Goal: Task Accomplishment & Management: Manage account settings

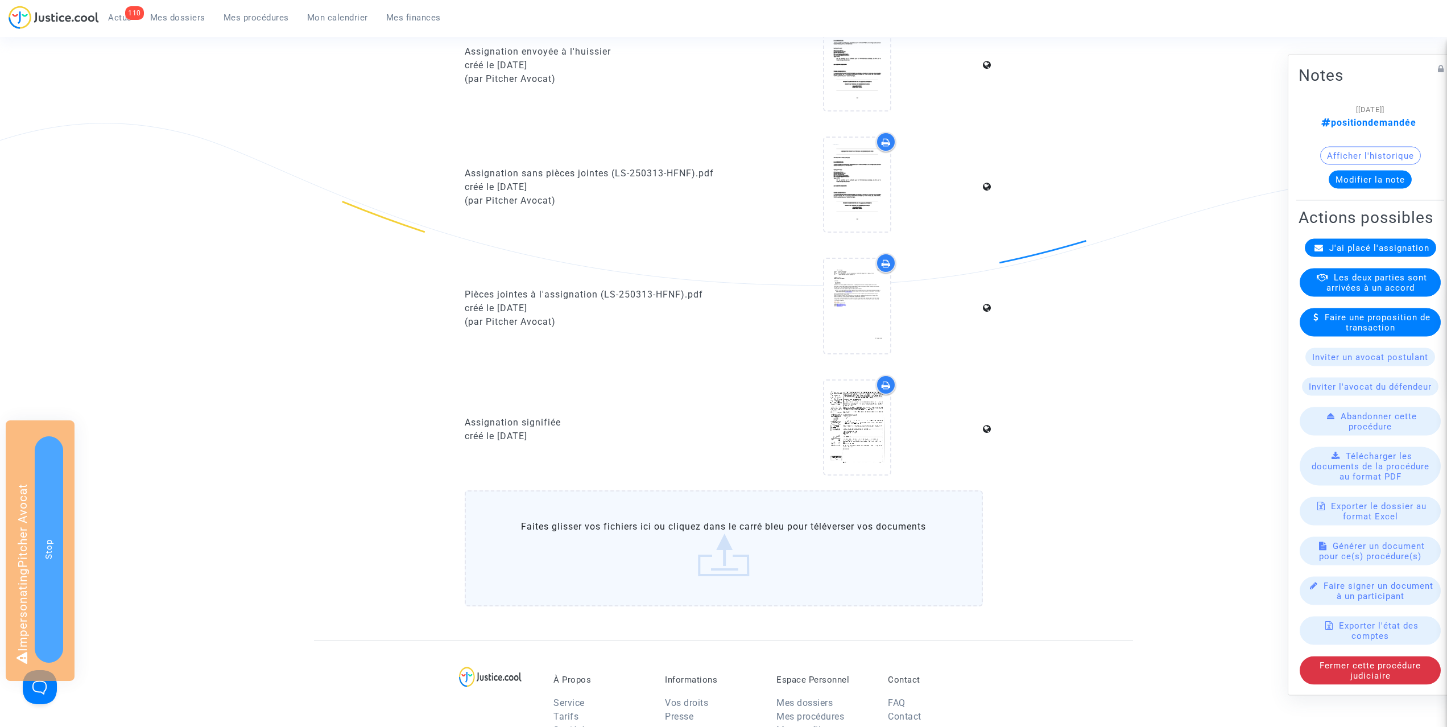
scroll to position [266, 0]
click at [857, 443] on icon at bounding box center [857, 425] width 37 height 36
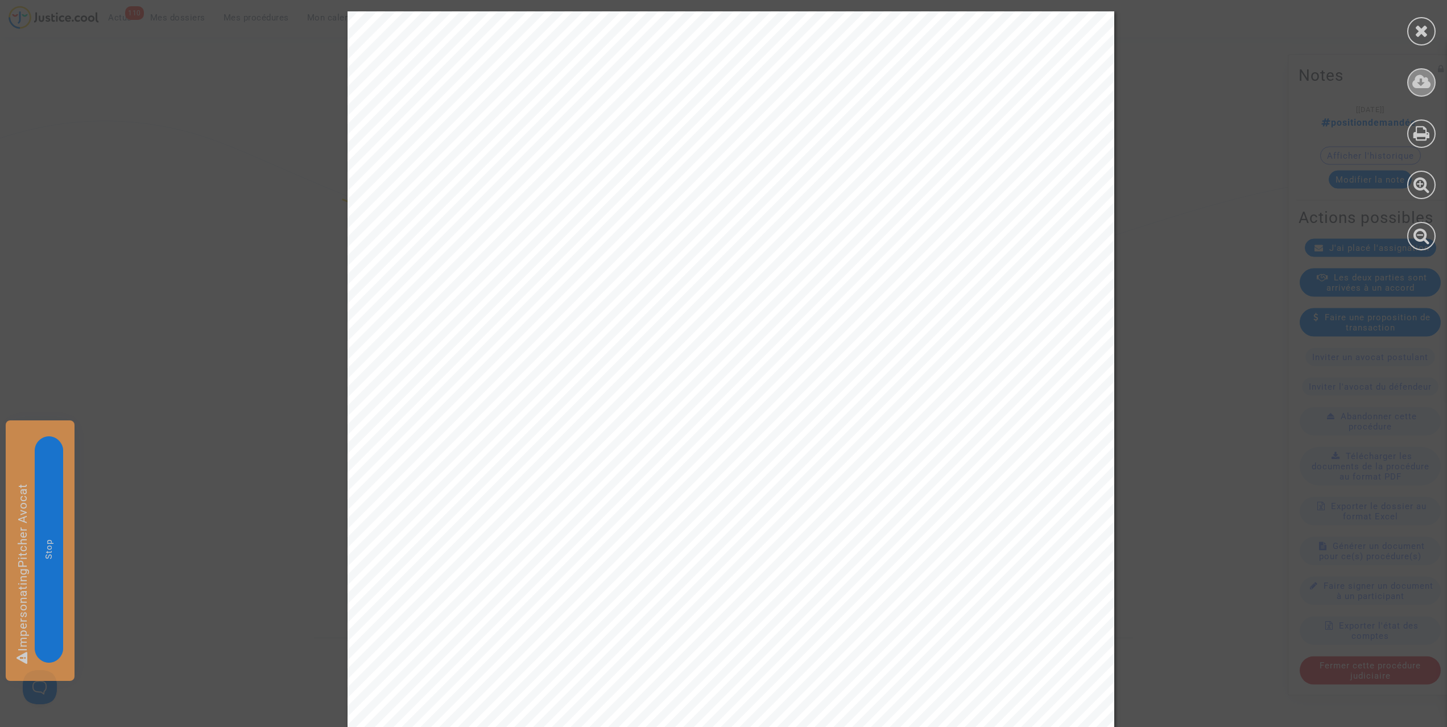
click at [1421, 84] on icon at bounding box center [1421, 81] width 19 height 17
click at [1420, 38] on icon at bounding box center [1422, 30] width 14 height 17
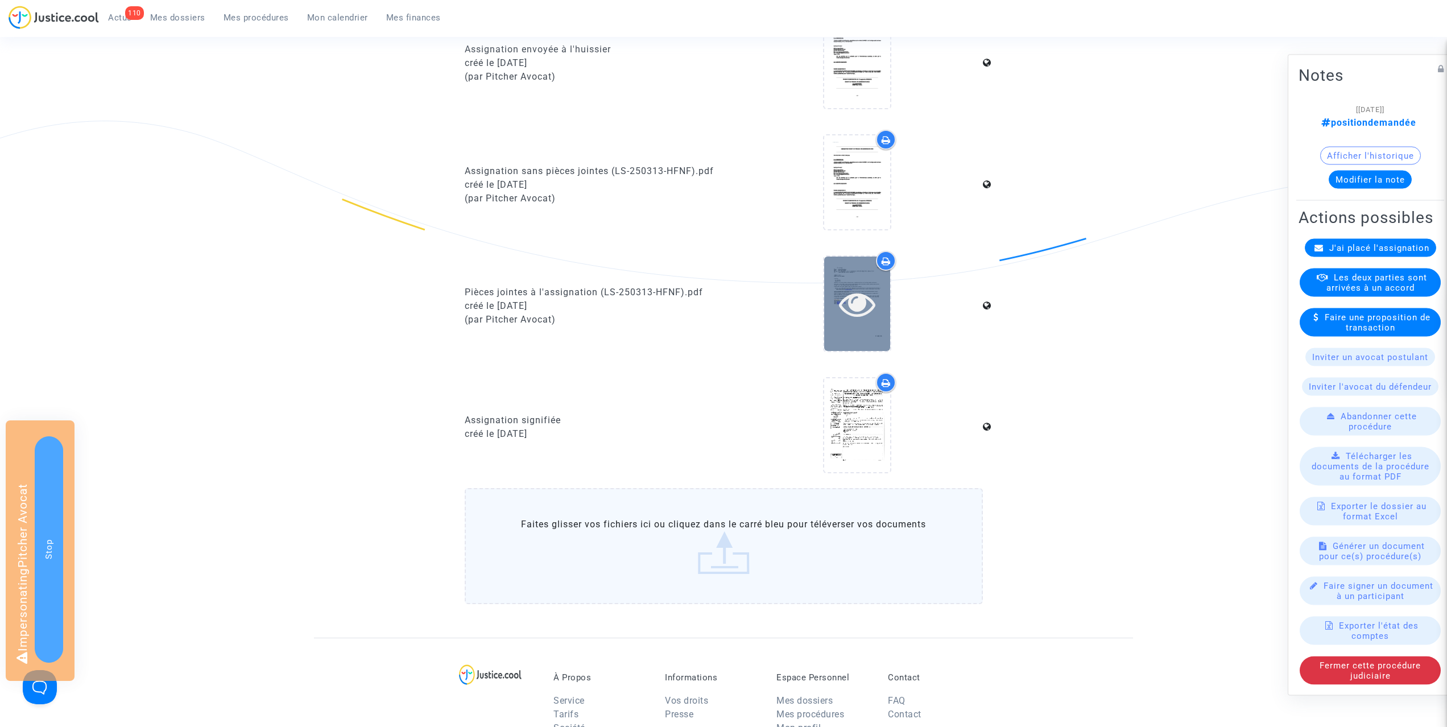
click at [850, 322] on icon at bounding box center [857, 304] width 37 height 36
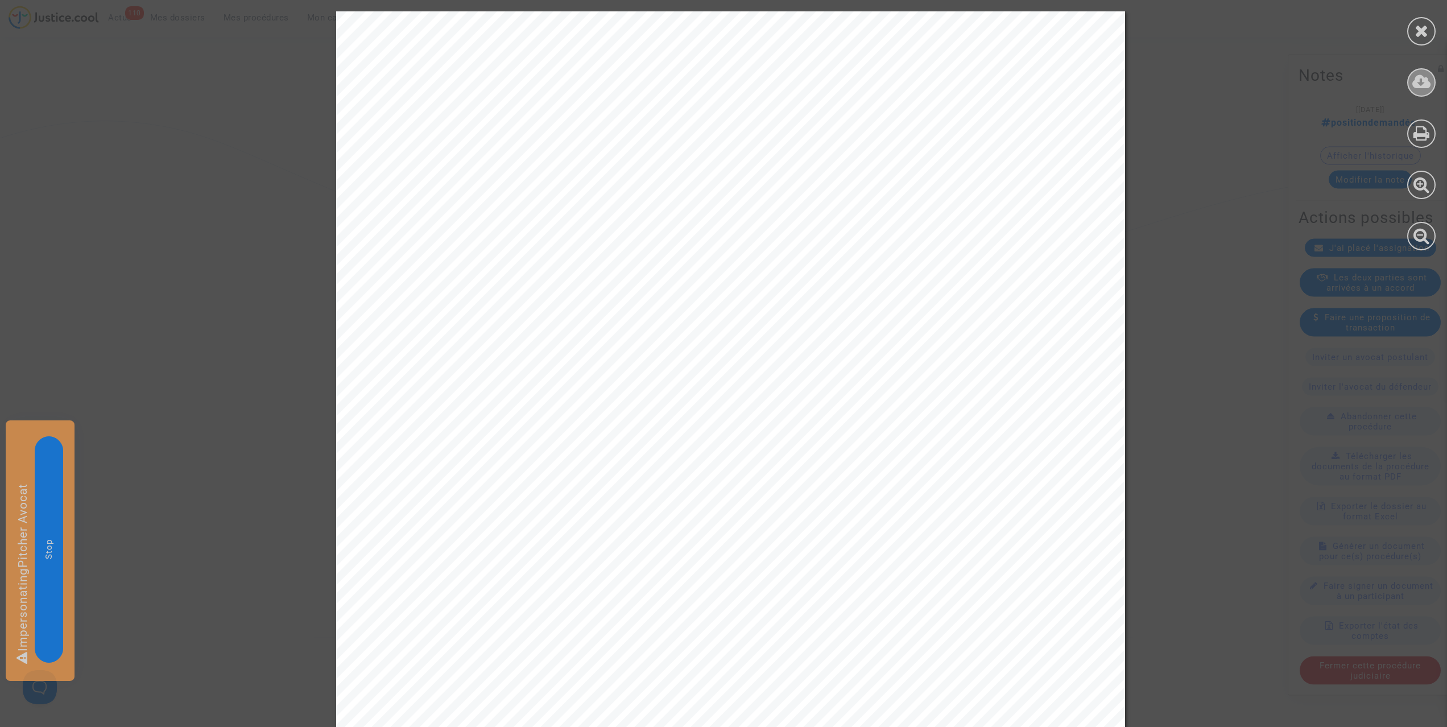
click at [1420, 80] on icon at bounding box center [1421, 81] width 19 height 17
click at [1419, 30] on icon at bounding box center [1422, 30] width 14 height 17
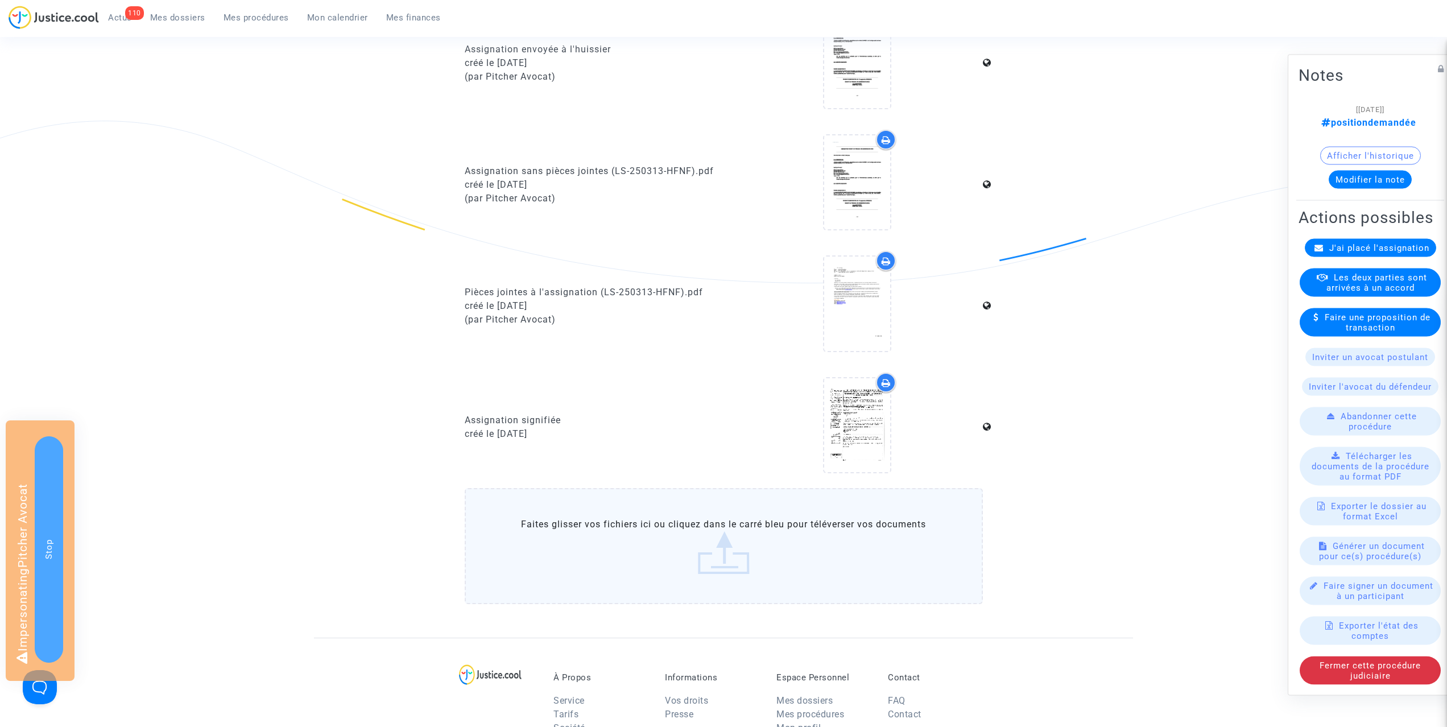
click at [1369, 253] on span "J'ai placé l'assignation" at bounding box center [1379, 248] width 100 height 10
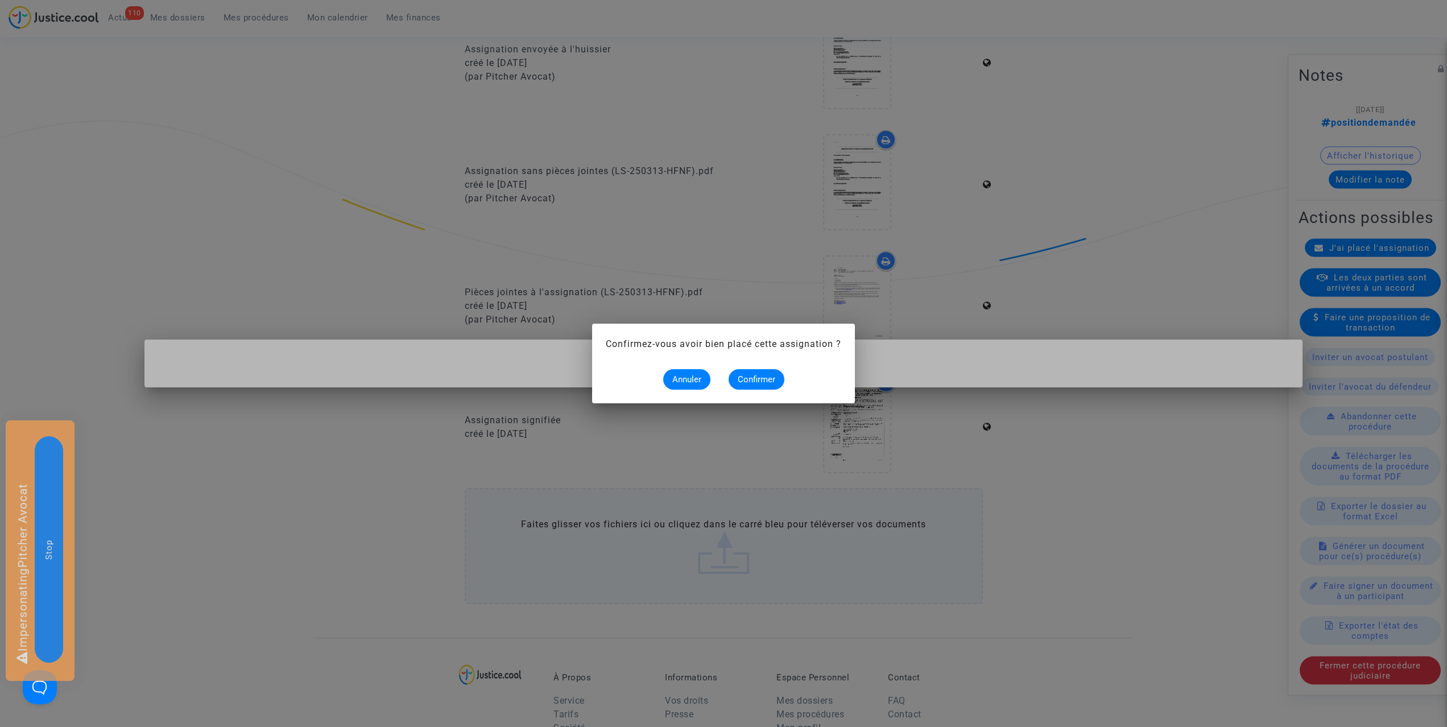
scroll to position [0, 0]
click at [754, 385] on button "Confirmer" at bounding box center [757, 379] width 56 height 20
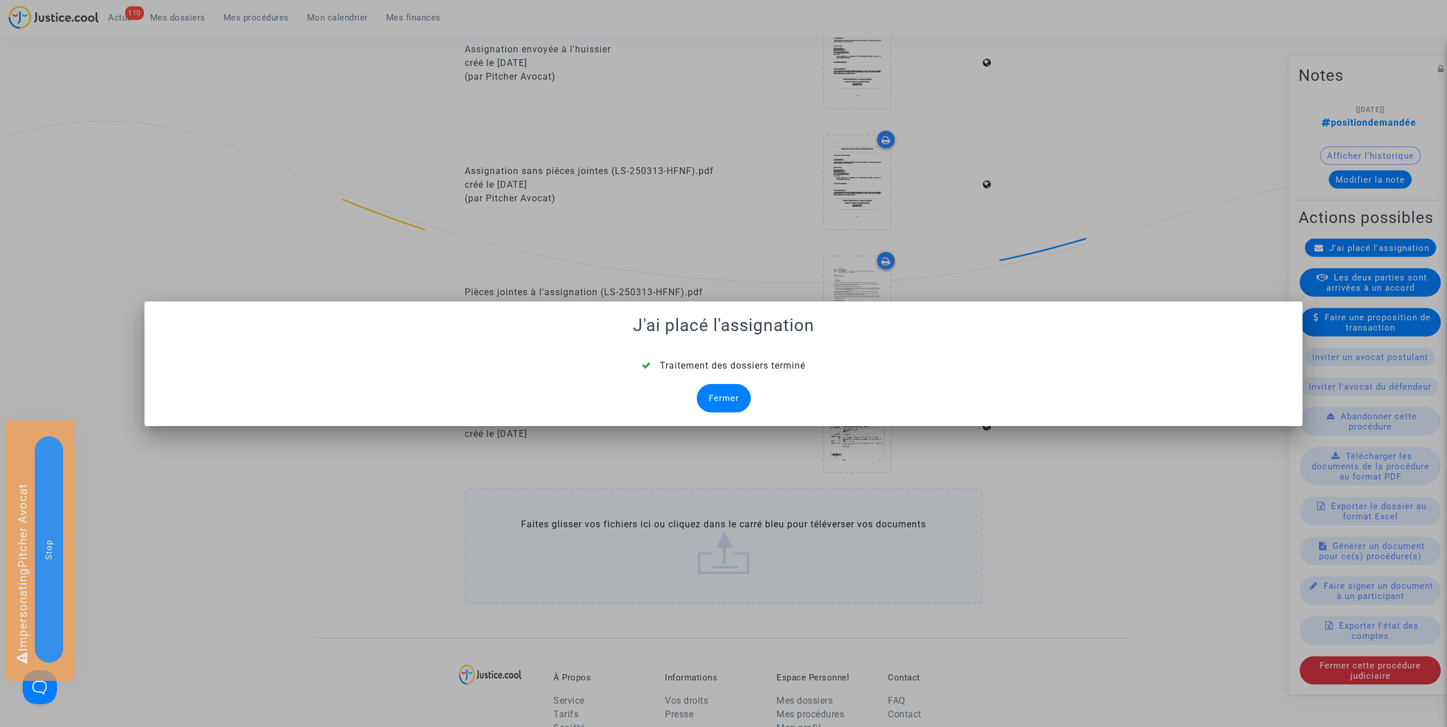
click at [726, 396] on div "Fermer" at bounding box center [724, 398] width 54 height 28
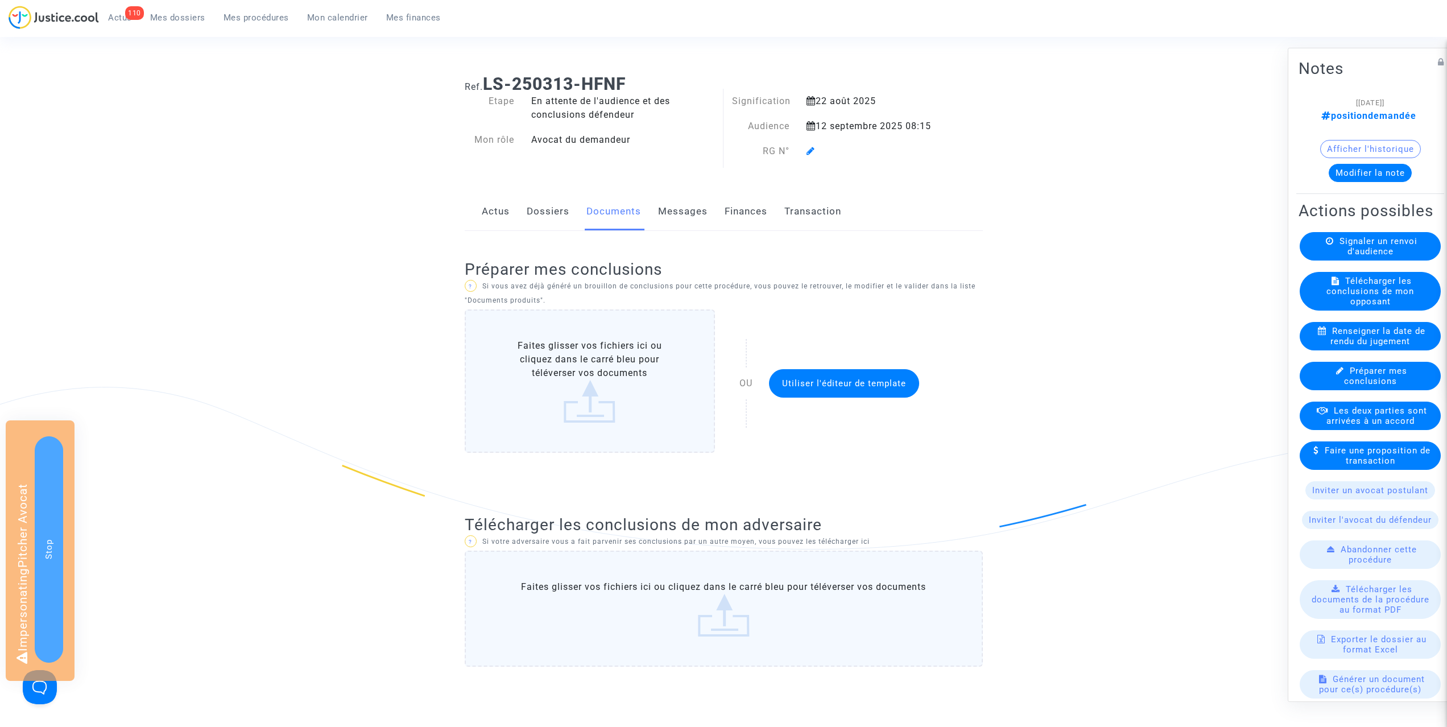
click at [813, 152] on icon at bounding box center [811, 150] width 9 height 9
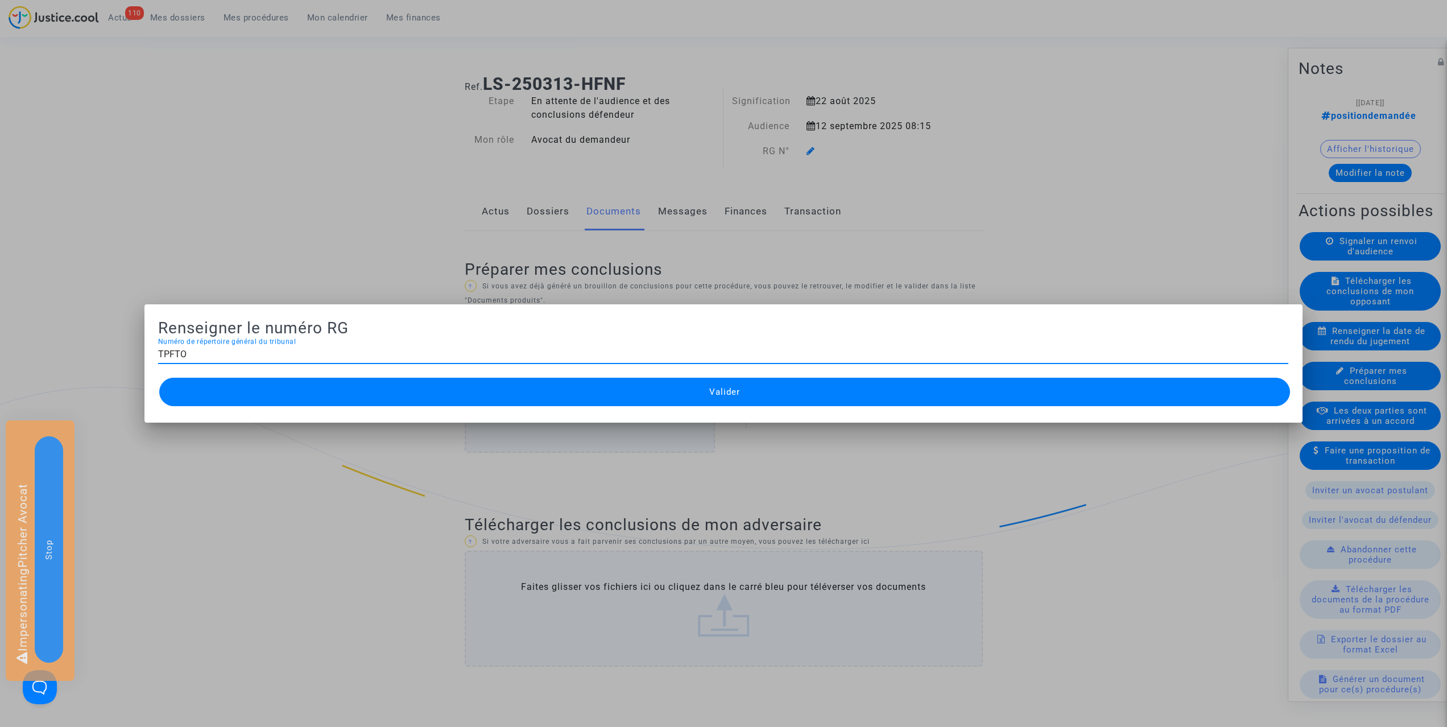
type input "TPFTO"
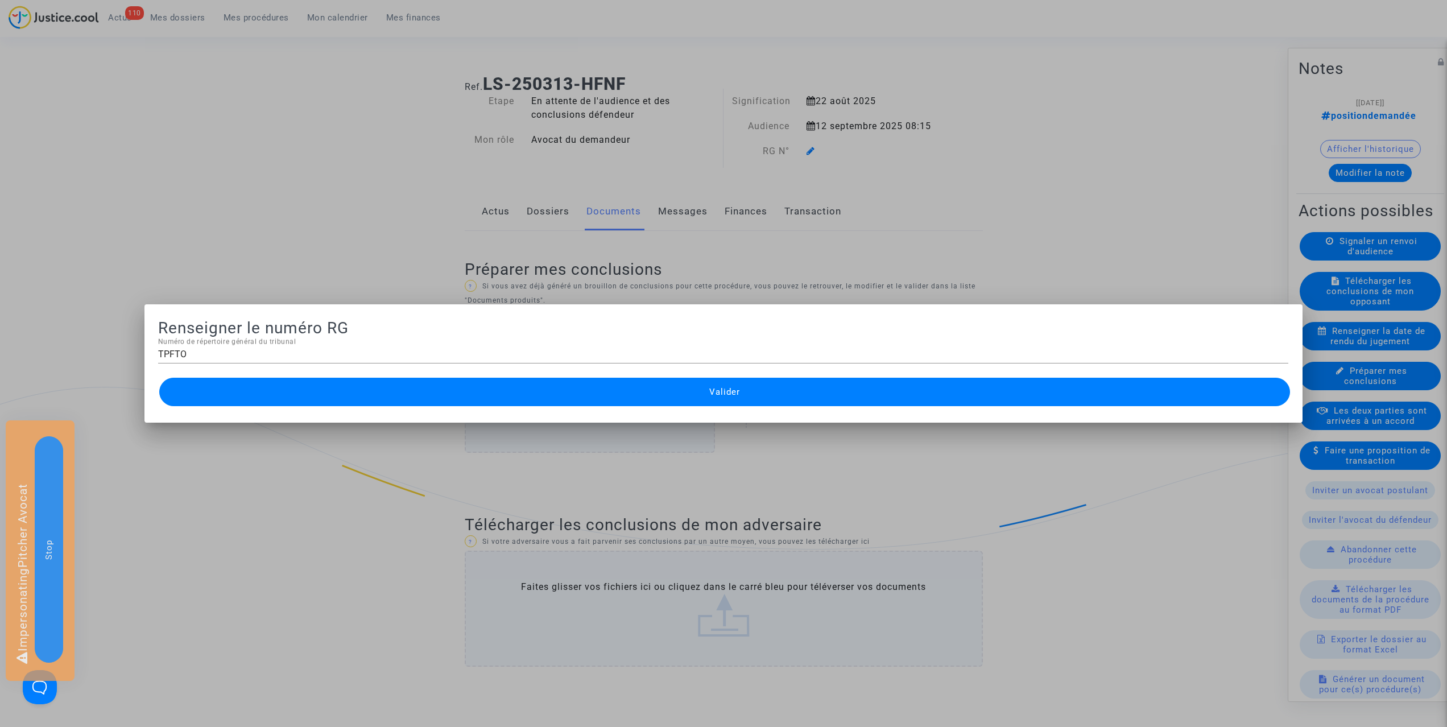
click at [705, 392] on button "Valider" at bounding box center [724, 392] width 1130 height 28
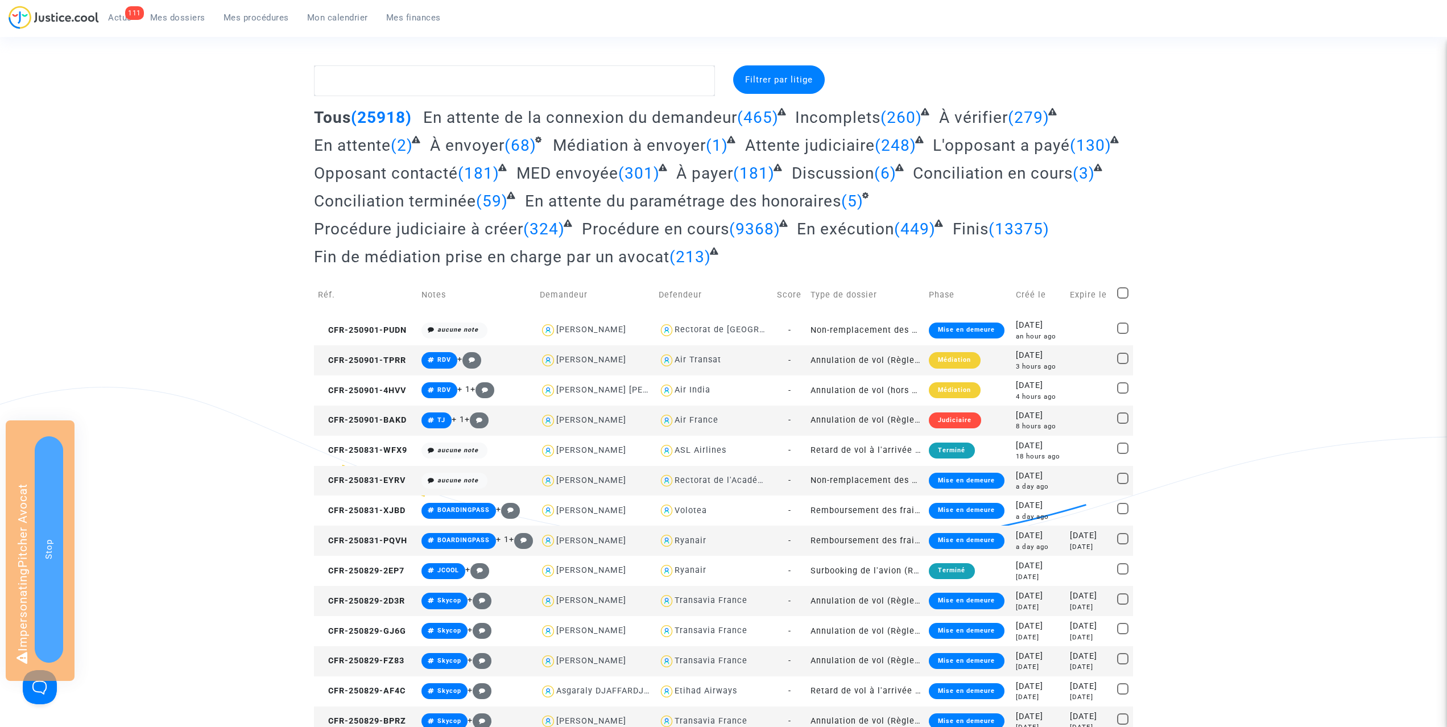
click at [242, 18] on span "Mes procédures" at bounding box center [256, 18] width 65 height 10
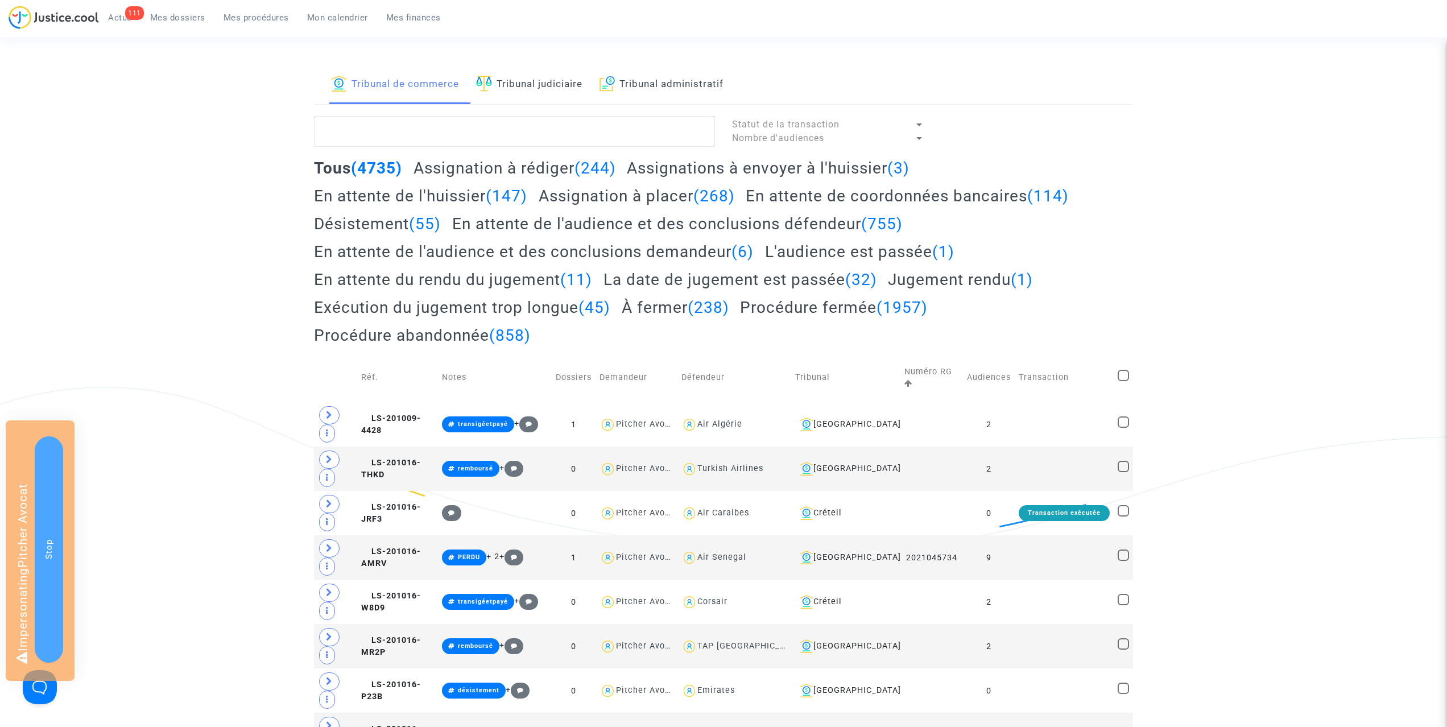
click at [624, 195] on h2 "Assignation à placer (268)" at bounding box center [637, 196] width 196 height 20
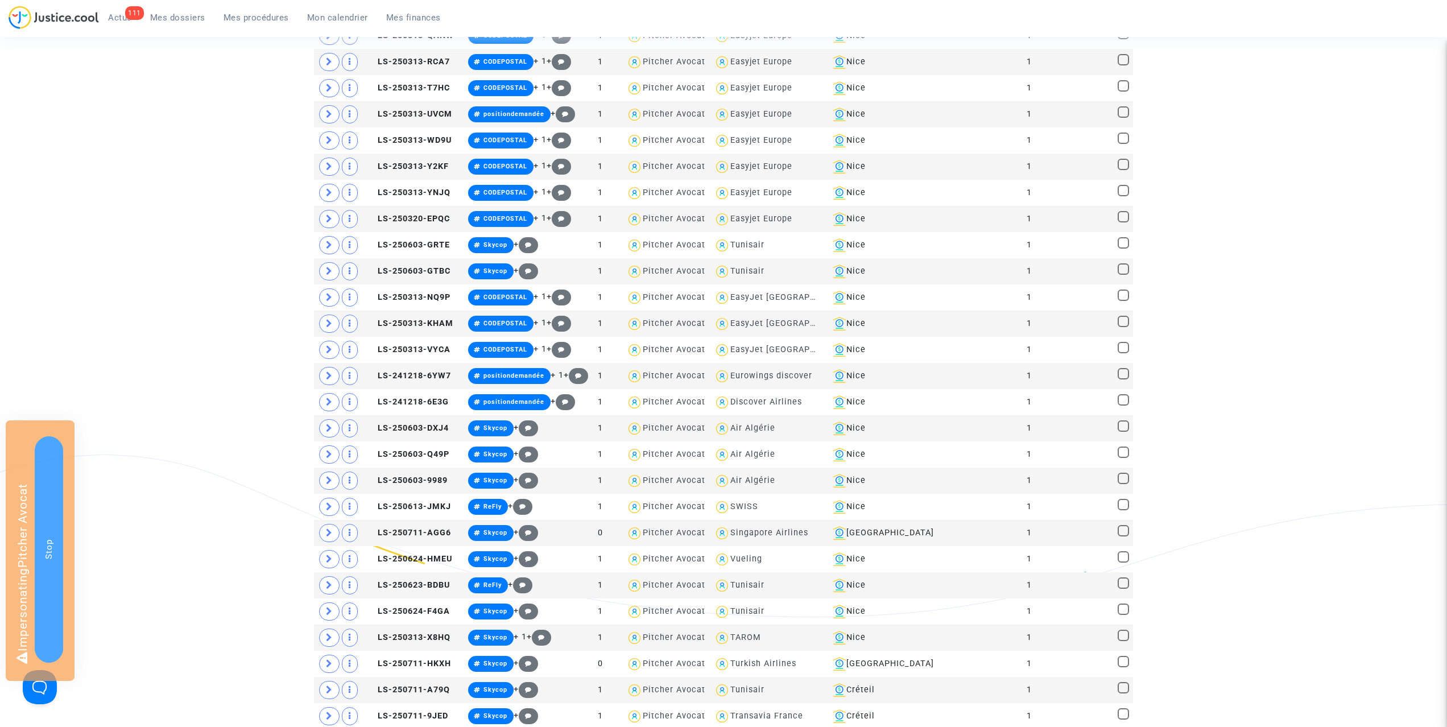
scroll to position [738, 0]
click at [891, 530] on div "[GEOGRAPHIC_DATA]" at bounding box center [881, 533] width 106 height 14
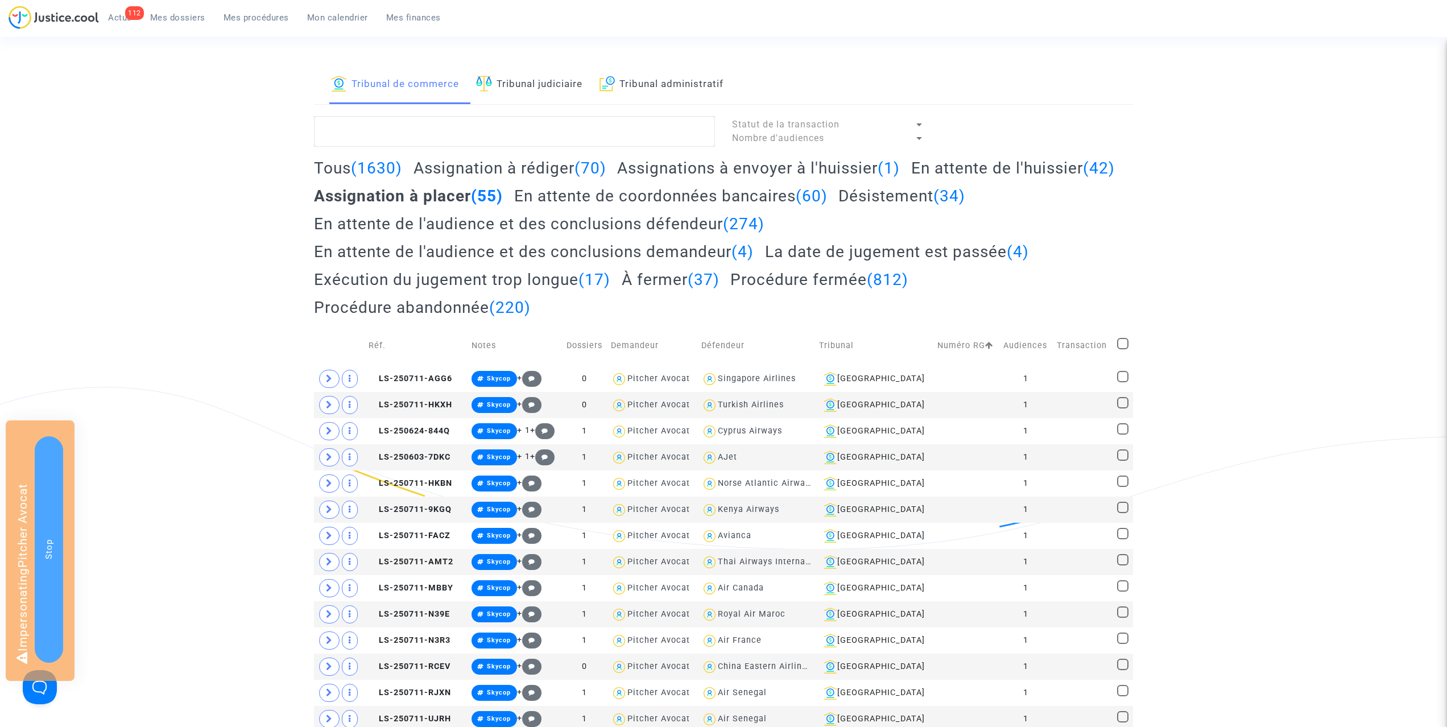
click at [434, 84] on link "Tribunal de commerce" at bounding box center [395, 84] width 128 height 39
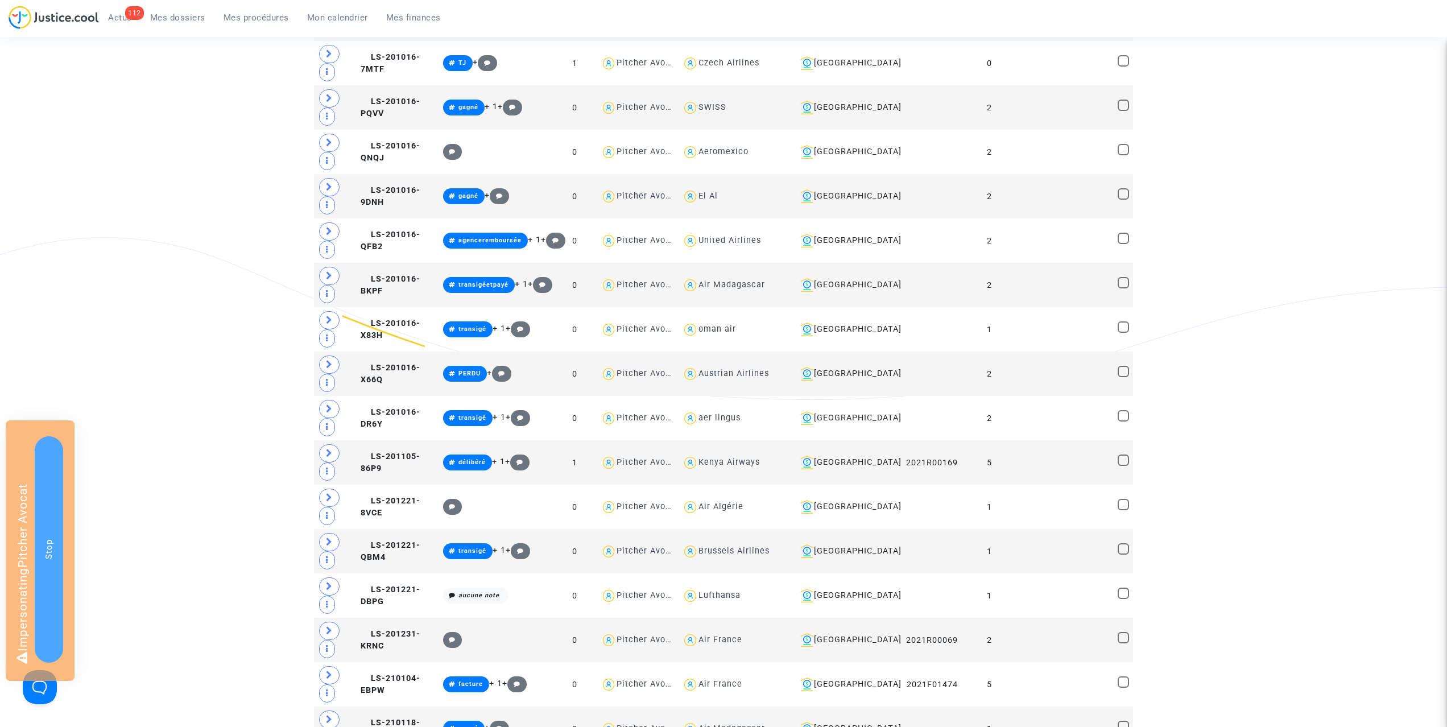
scroll to position [957, 0]
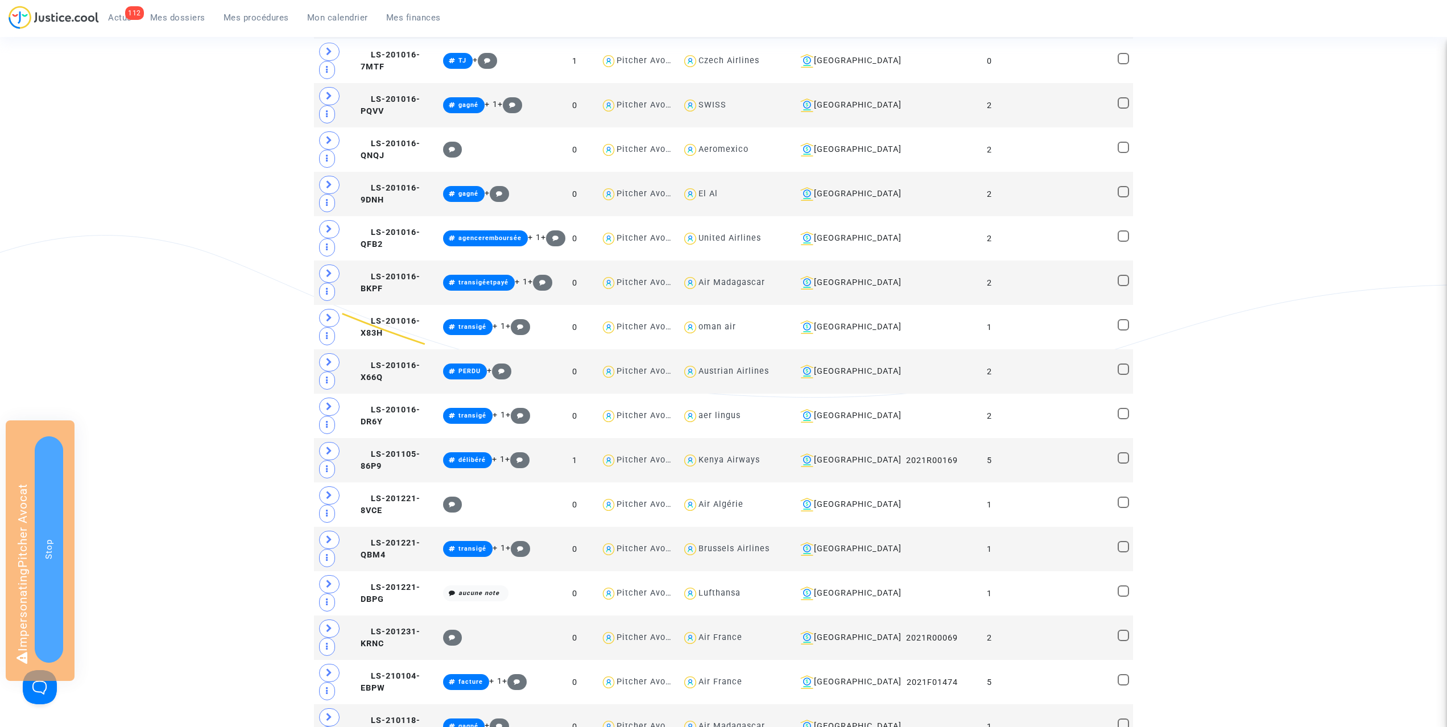
click at [270, 17] on span "Mes procédures" at bounding box center [256, 18] width 65 height 10
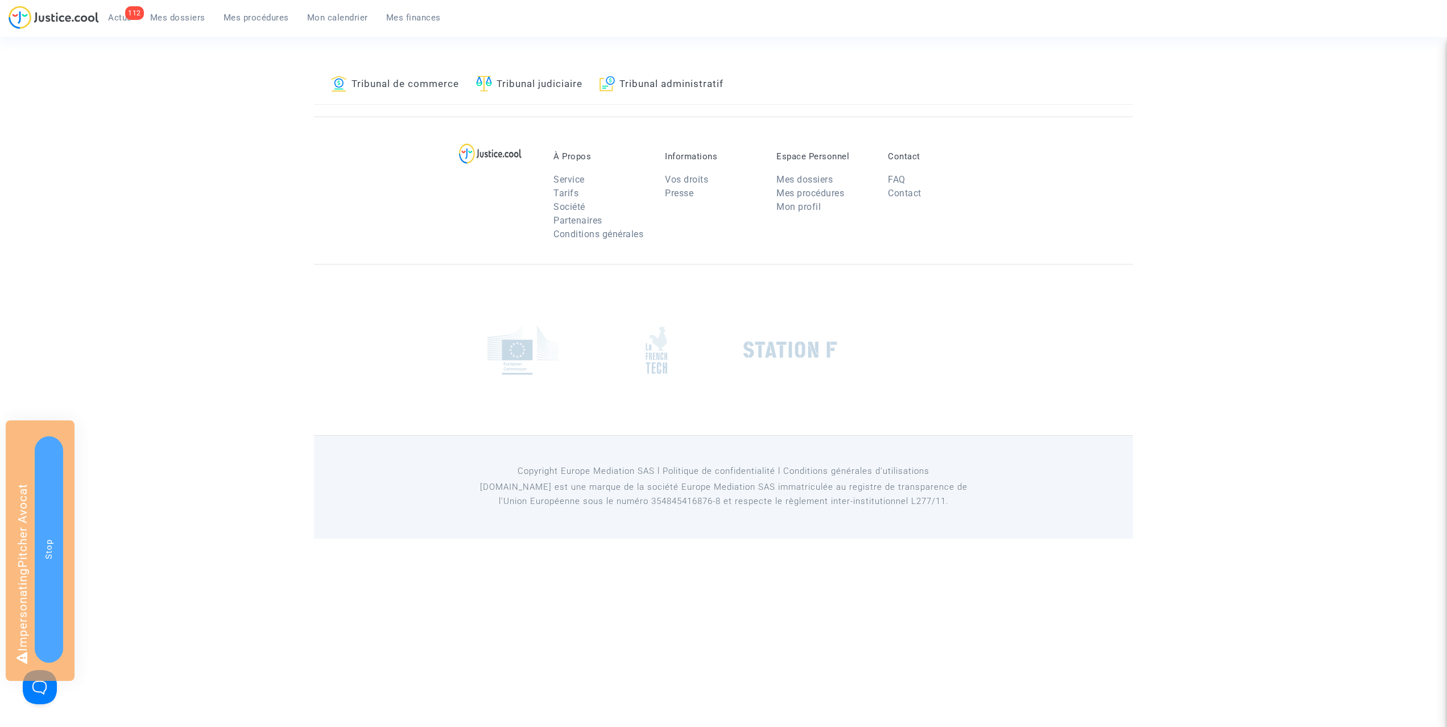
click at [400, 85] on link "Tribunal de commerce" at bounding box center [395, 84] width 128 height 39
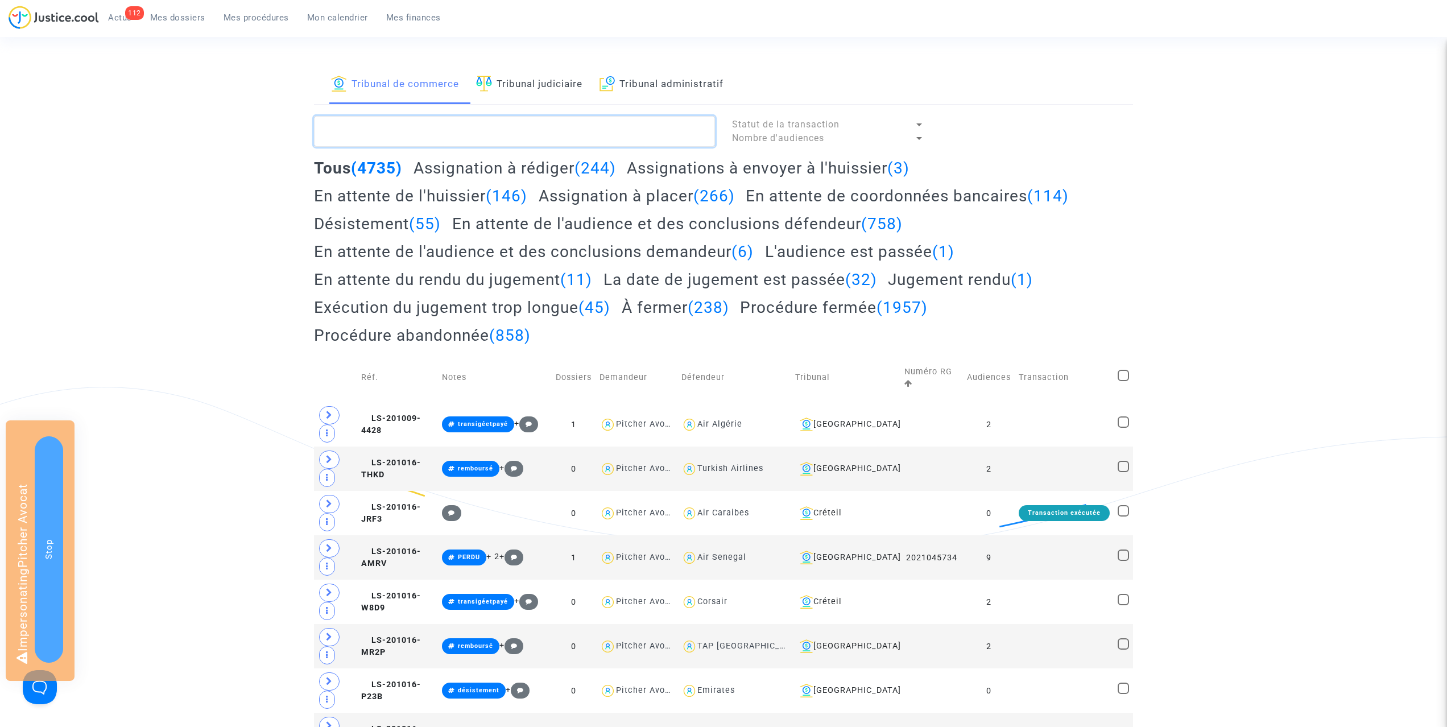
click at [416, 133] on textarea at bounding box center [514, 131] width 401 height 31
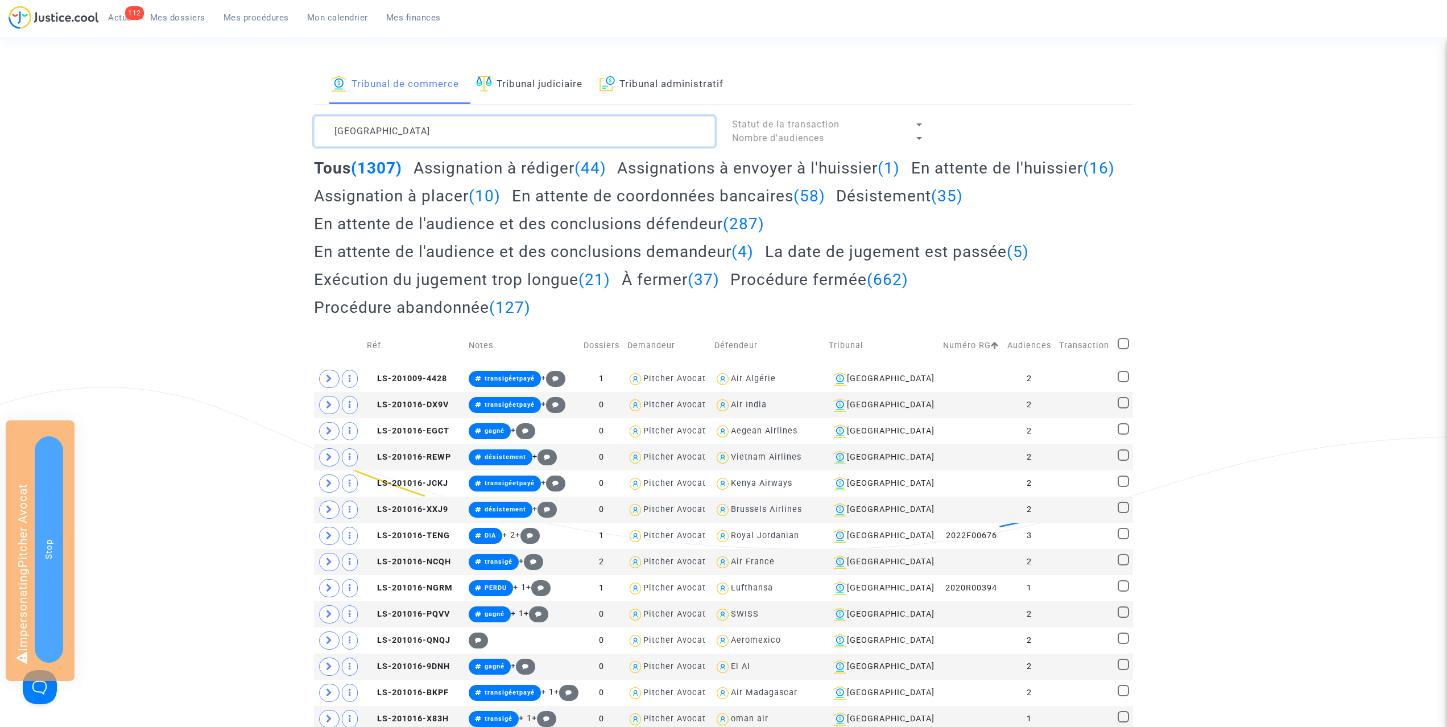
type textarea "[GEOGRAPHIC_DATA]"
click at [534, 226] on h2 "En attente de l'audience et des conclusions défendeur (287)" at bounding box center [539, 224] width 451 height 20
